Goal: Task Accomplishment & Management: Manage account settings

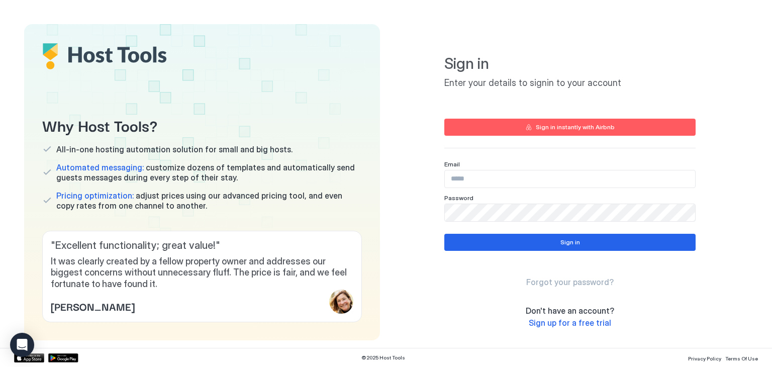
type input "**********"
click at [536, 250] on button "Sign in" at bounding box center [569, 242] width 251 height 17
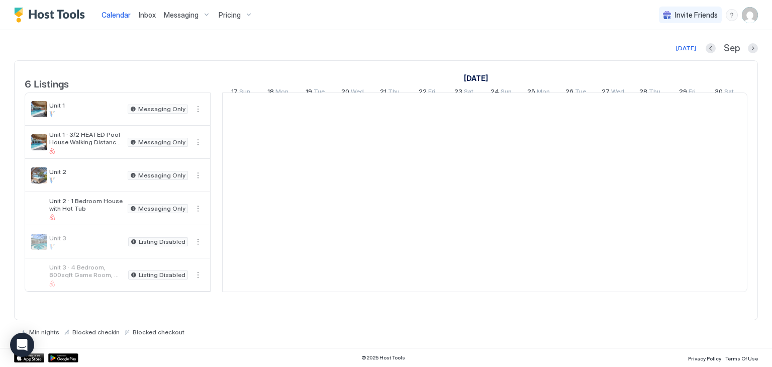
scroll to position [0, 558]
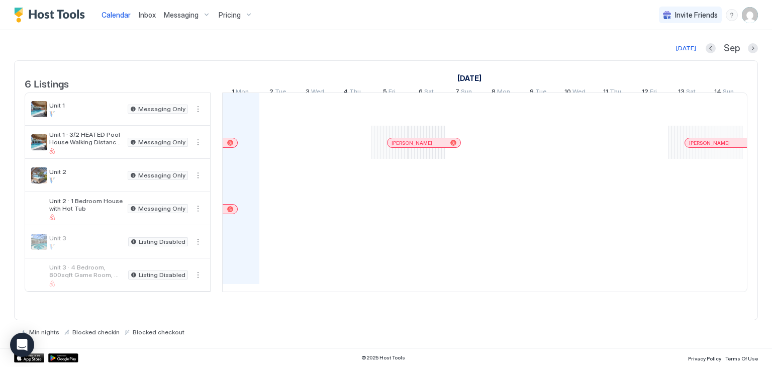
click at [229, 146] on div at bounding box center [230, 143] width 6 height 6
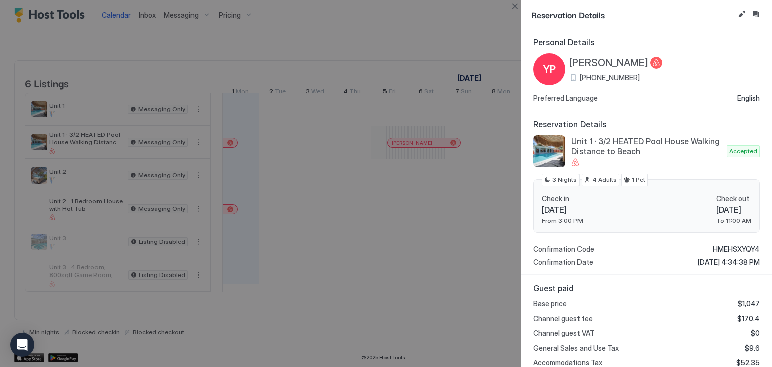
click at [457, 222] on div at bounding box center [386, 183] width 772 height 367
click at [512, 7] on button "Close" at bounding box center [514, 6] width 12 height 12
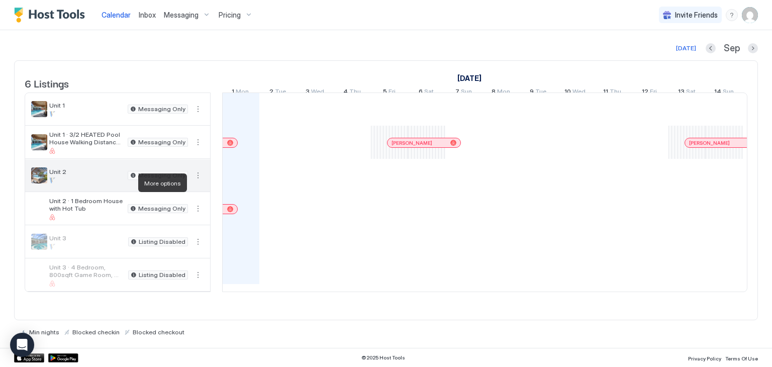
click at [195, 181] on button "More options" at bounding box center [198, 175] width 12 height 12
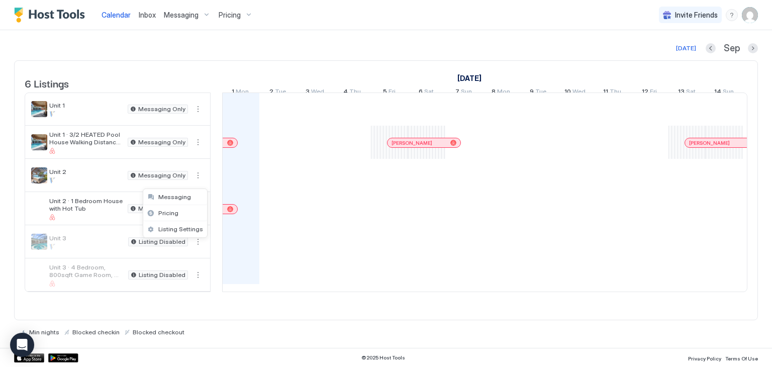
click at [118, 218] on div at bounding box center [386, 183] width 772 height 367
click at [230, 212] on div at bounding box center [230, 209] width 6 height 6
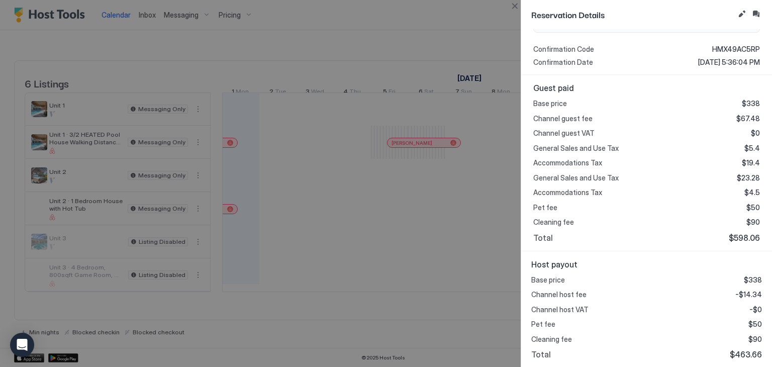
scroll to position [0, 0]
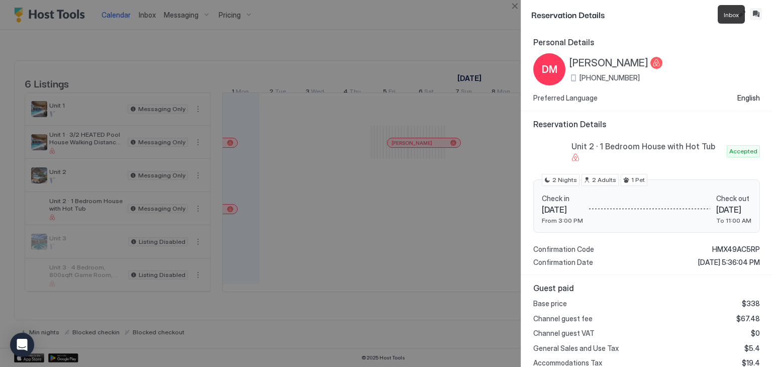
click at [760, 13] on button "Inbox" at bounding box center [756, 14] width 12 height 12
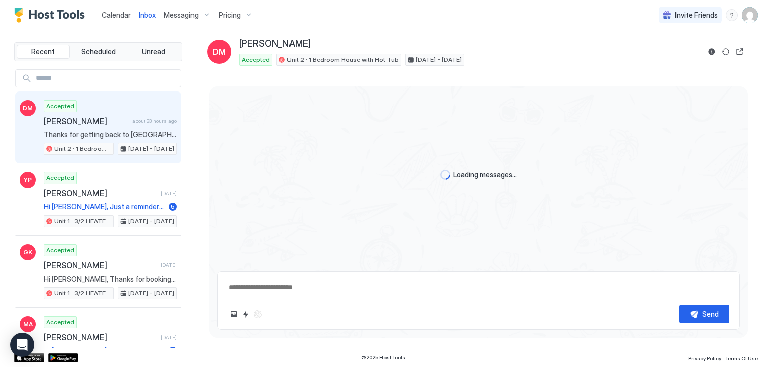
scroll to position [775, 0]
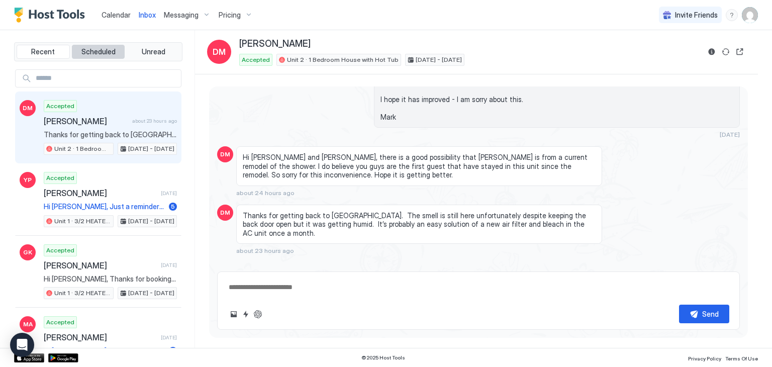
click at [91, 52] on span "Scheduled" at bounding box center [98, 51] width 34 height 9
click at [693, 264] on div "Scheduled Messages" at bounding box center [694, 269] width 68 height 11
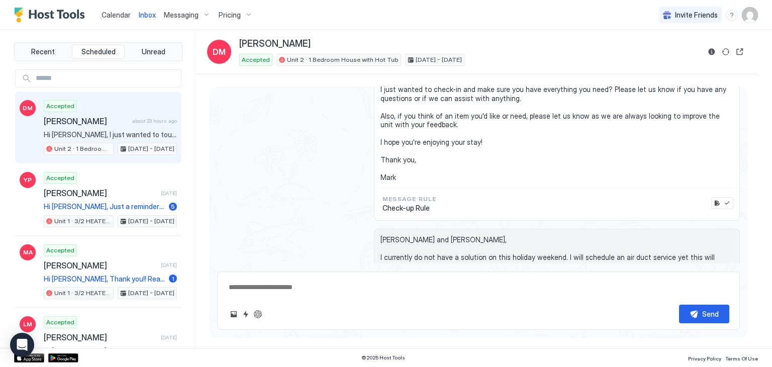
scroll to position [1335, 0]
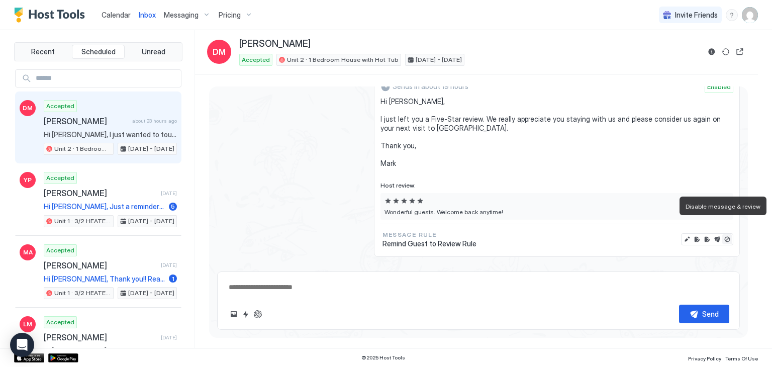
click at [722, 234] on button "Disable message & review" at bounding box center [727, 239] width 10 height 10
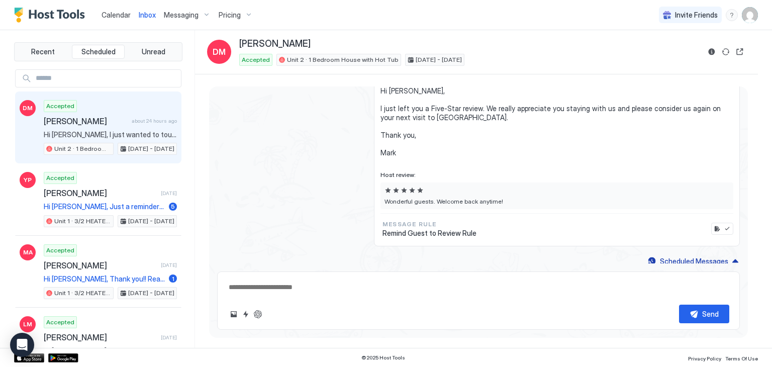
scroll to position [1324, 0]
